Goal: Complete application form

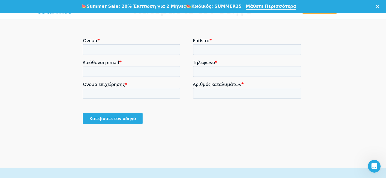
scroll to position [412, 0]
click at [200, 91] on input "Αριθμός καταλυμάτων *" at bounding box center [247, 92] width 108 height 11
type input "0"
click at [132, 91] on input "Όνομα επιχείρησης *" at bounding box center [131, 92] width 97 height 11
type input "I"
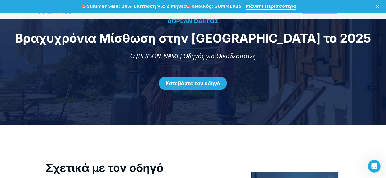
scroll to position [0, 0]
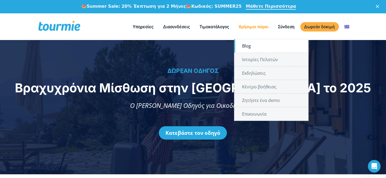
type input "[PERSON_NAME] & ΣΙΑ ΕΕ"
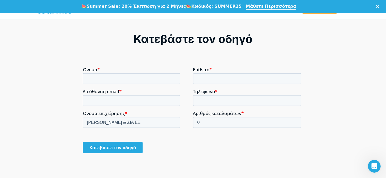
scroll to position [386, 0]
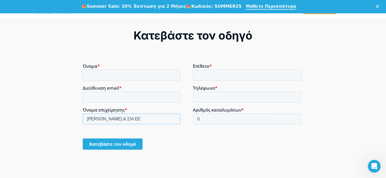
drag, startPoint x: 150, startPoint y: 118, endPoint x: 80, endPoint y: 95, distance: 74.3
click at [83, 95] on html "Όνομα * Επίθετο * Διεύθυνση email * Τηλέφωνο * Όνομα επιχείρησης * [PERSON_NAME…" at bounding box center [193, 110] width 221 height 95
